Goal: Information Seeking & Learning: Learn about a topic

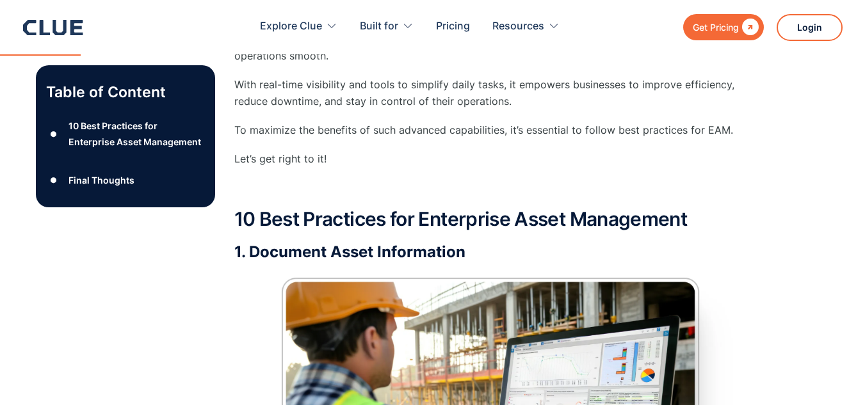
scroll to position [594, 0]
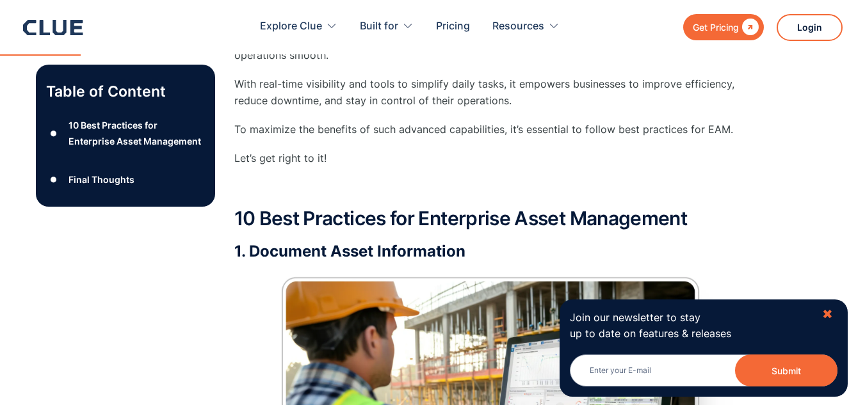
click at [830, 315] on div "✖" at bounding box center [827, 315] width 11 height 16
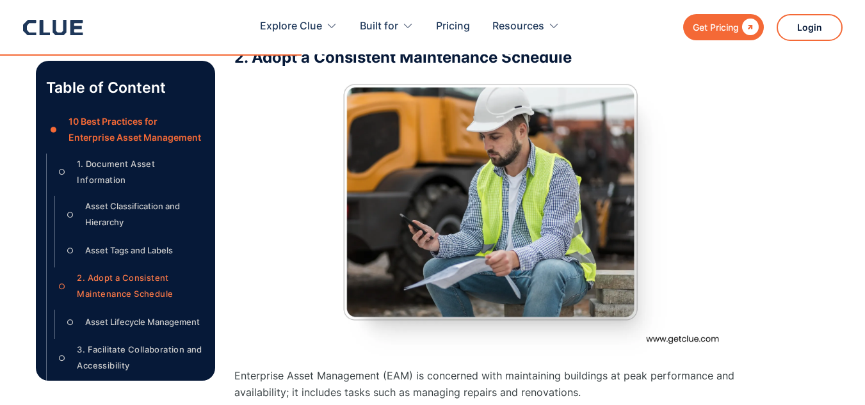
scroll to position [2794, 0]
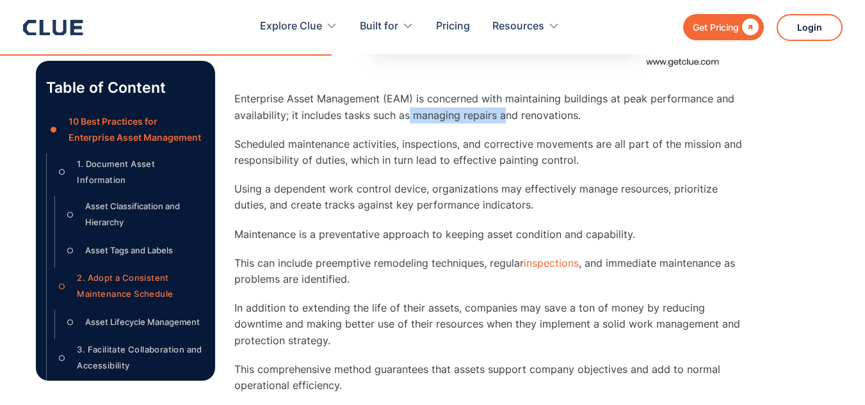
drag, startPoint x: 409, startPoint y: 119, endPoint x: 505, endPoint y: 122, distance: 96.1
click at [505, 122] on p "Enterprise Asset Management (EAM) is concerned with maintaining buildings at pe…" at bounding box center [490, 107] width 512 height 32
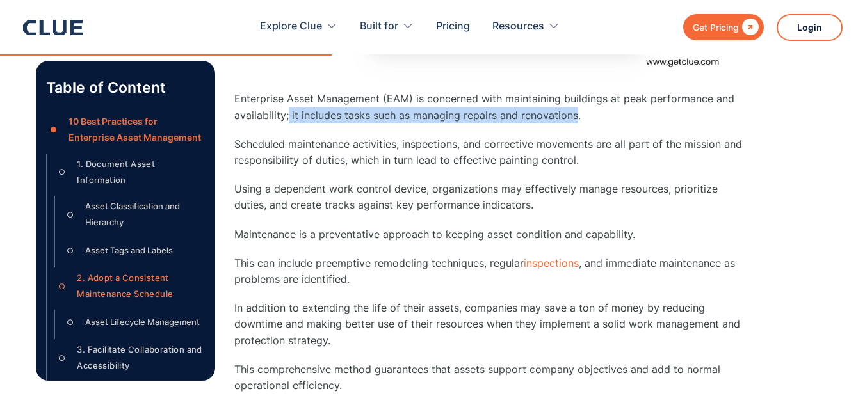
drag, startPoint x: 288, startPoint y: 117, endPoint x: 576, endPoint y: 116, distance: 287.5
click at [576, 116] on p "Enterprise Asset Management (EAM) is concerned with maintaining buildings at pe…" at bounding box center [490, 107] width 512 height 32
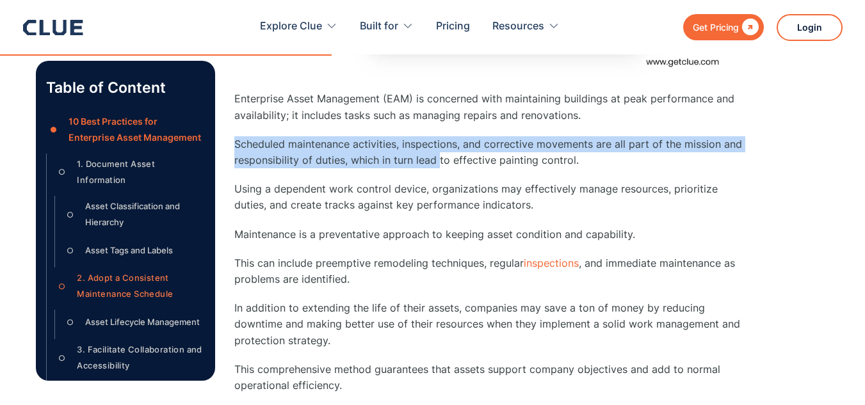
drag, startPoint x: 236, startPoint y: 143, endPoint x: 439, endPoint y: 157, distance: 202.8
click at [439, 157] on p "Scheduled maintenance activities, inspections, and corrective movements are all…" at bounding box center [490, 152] width 512 height 32
click at [340, 149] on p "Scheduled maintenance activities, inspections, and corrective movements are all…" at bounding box center [490, 152] width 512 height 32
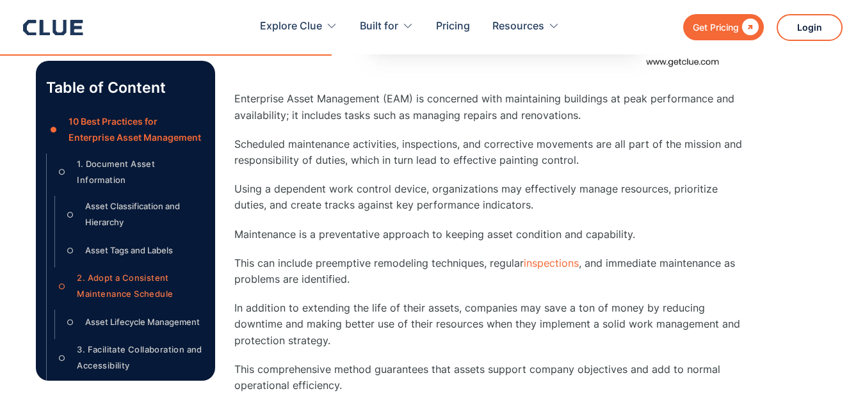
drag, startPoint x: 234, startPoint y: 143, endPoint x: 376, endPoint y: 284, distance: 199.6
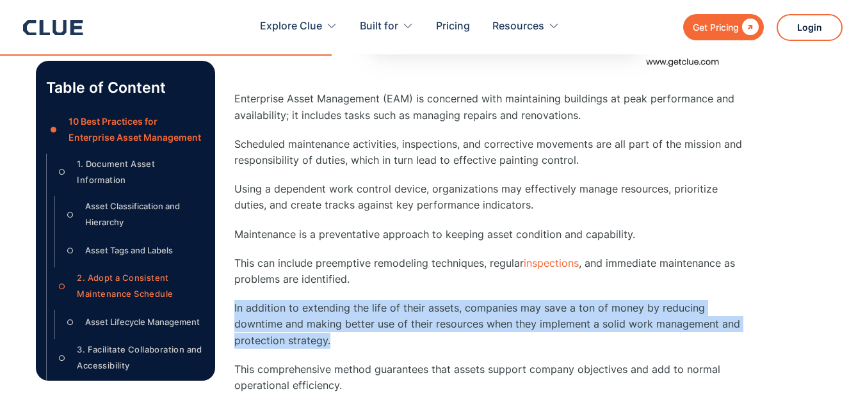
drag, startPoint x: 234, startPoint y: 309, endPoint x: 389, endPoint y: 333, distance: 156.1
click at [389, 333] on p "In addition to extending the life of their assets, companies may save a ton of …" at bounding box center [490, 324] width 512 height 49
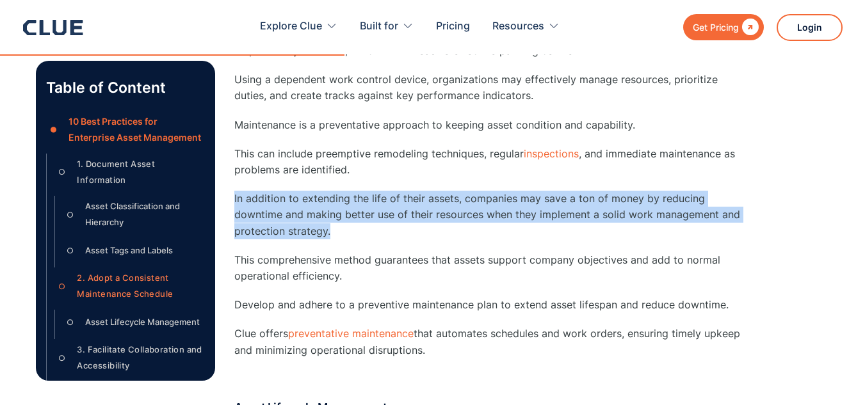
scroll to position [2924, 0]
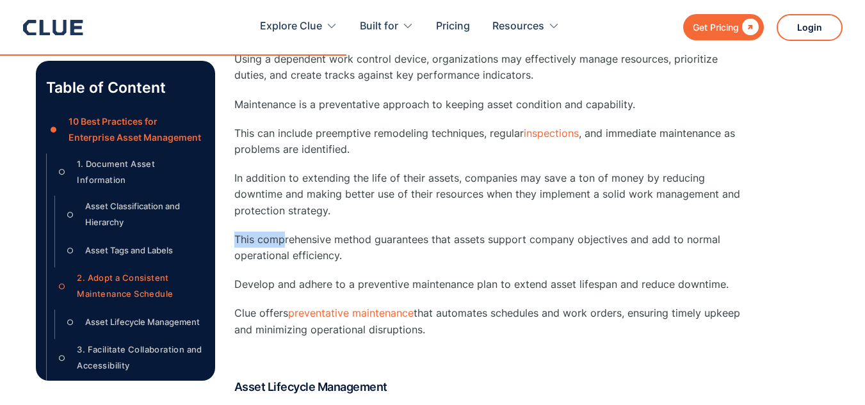
drag, startPoint x: 236, startPoint y: 238, endPoint x: 284, endPoint y: 245, distance: 49.3
click at [284, 245] on p "This comprehensive method guarantees that assets support company objectives and…" at bounding box center [490, 248] width 512 height 32
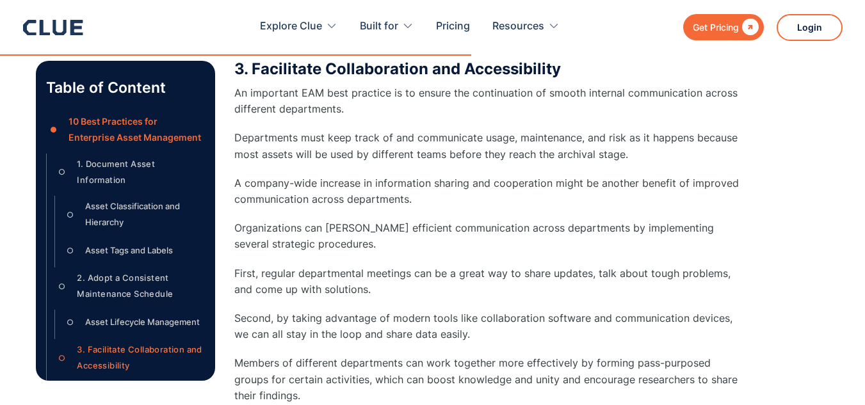
scroll to position [4127, 0]
